Goal: Find specific page/section: Find specific page/section

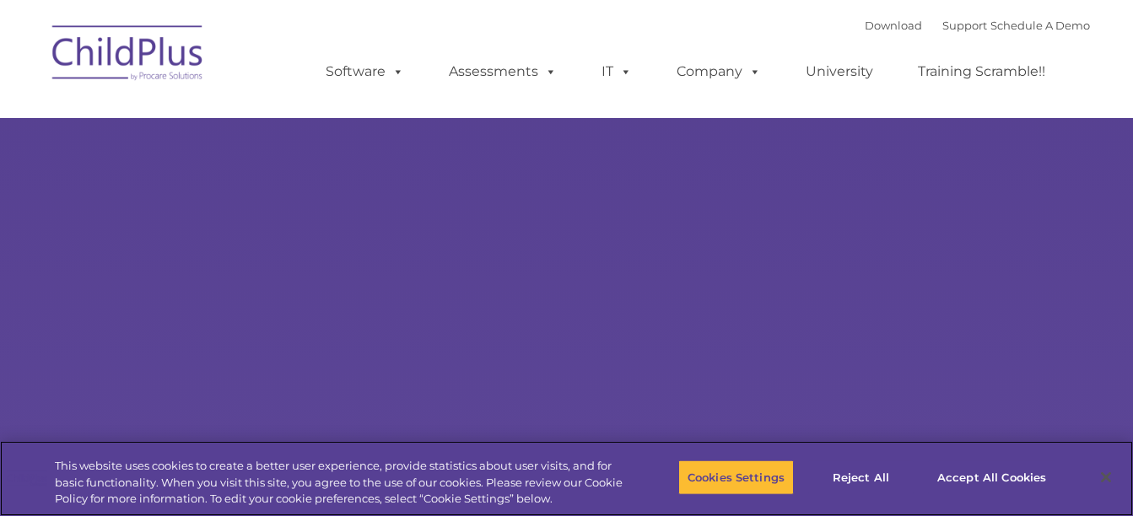
select select "MEDIUM"
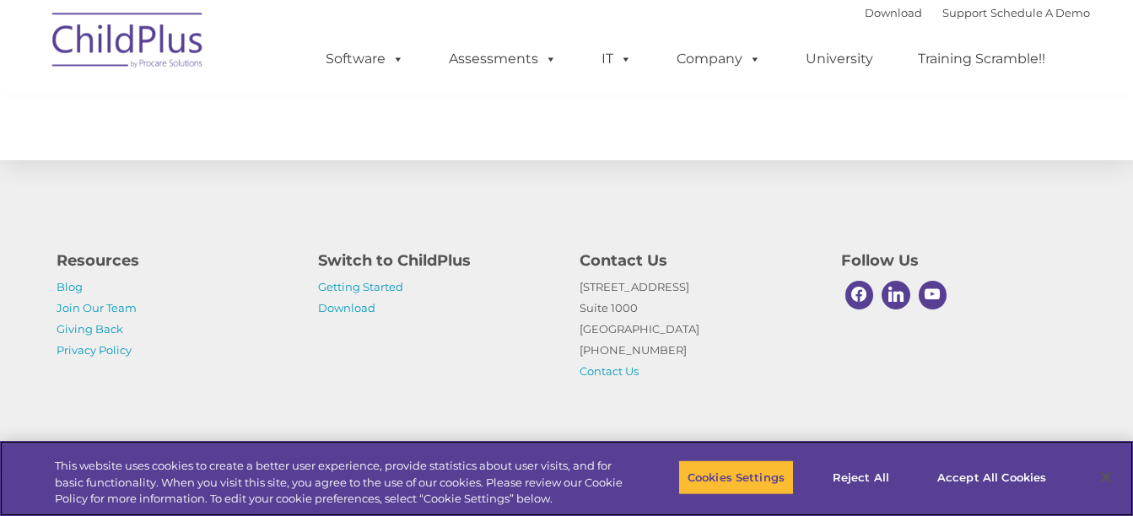
scroll to position [2030, 0]
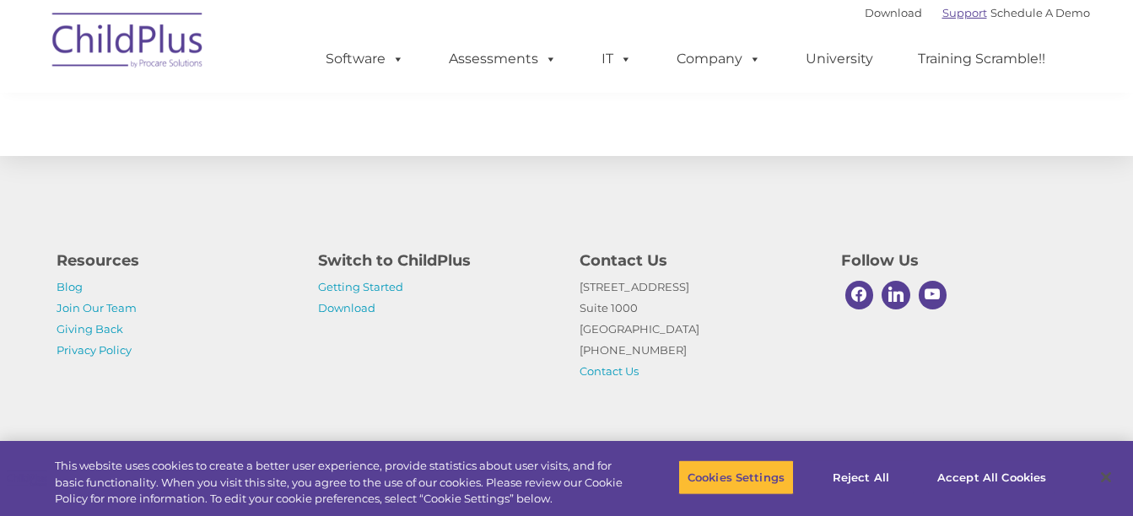
click at [948, 14] on link "Support" at bounding box center [965, 13] width 45 height 14
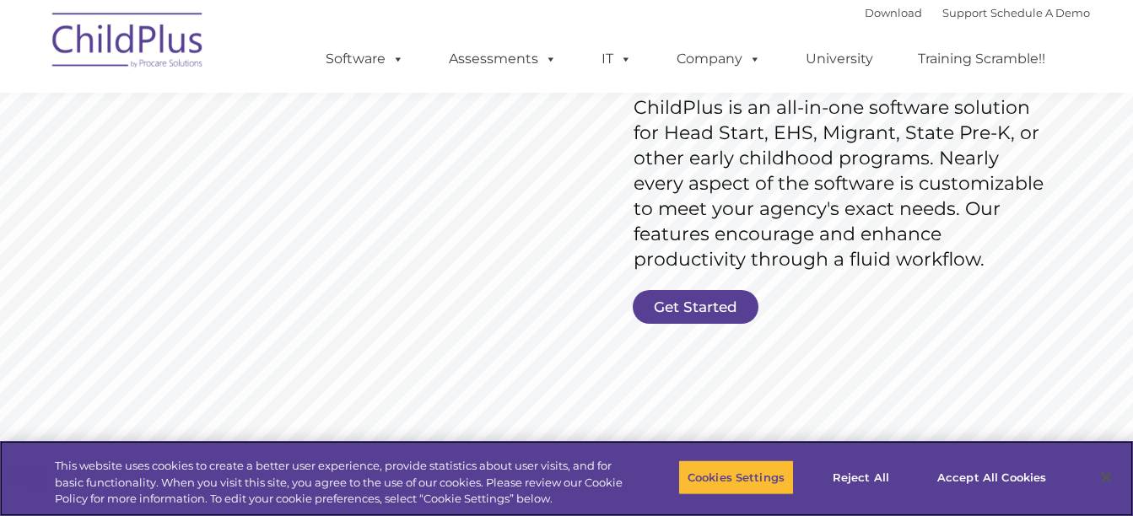
scroll to position [269, 0]
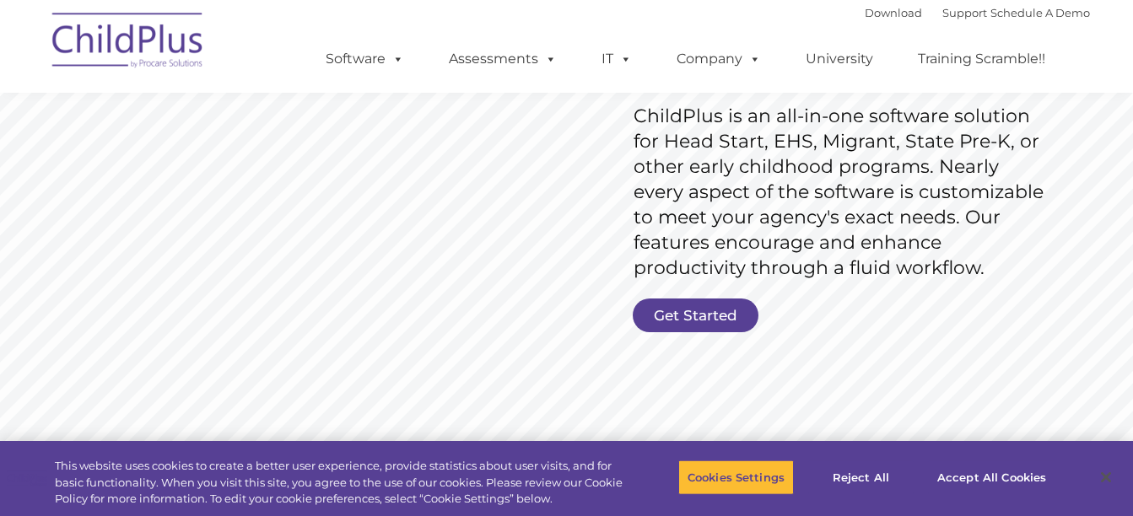
click at [715, 286] on rs-slide "Request Pricing ChildPlus is an all-in-one software solution for Head Start, EH…" at bounding box center [566, 169] width 1133 height 759
click at [711, 305] on link "Get Started" at bounding box center [696, 316] width 126 height 34
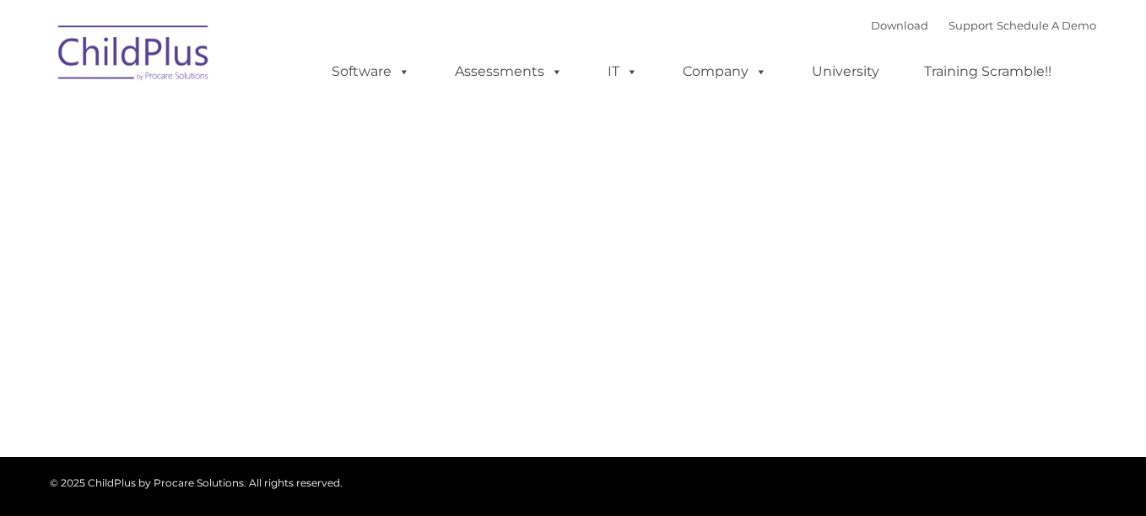
type input ""
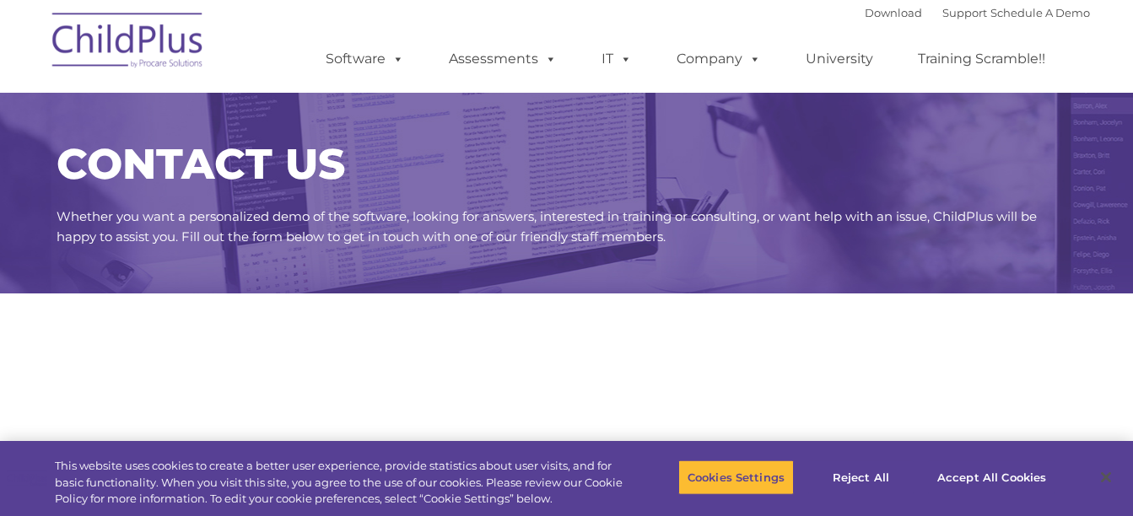
select select "MEDIUM"
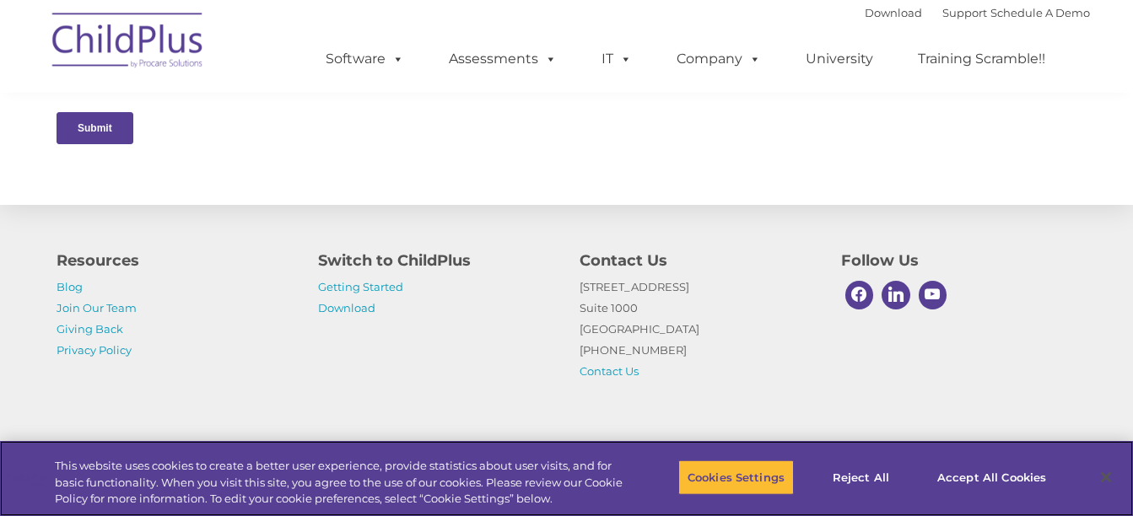
scroll to position [947, 0]
